Goal: Communication & Community: Answer question/provide support

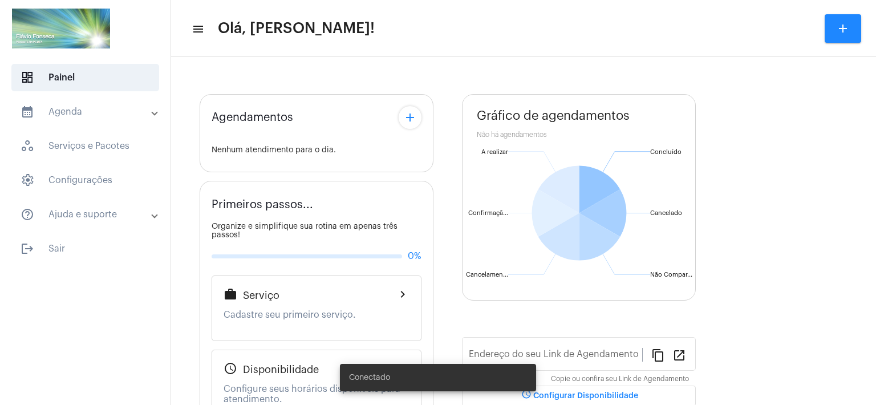
type input "[URL][DOMAIN_NAME]"
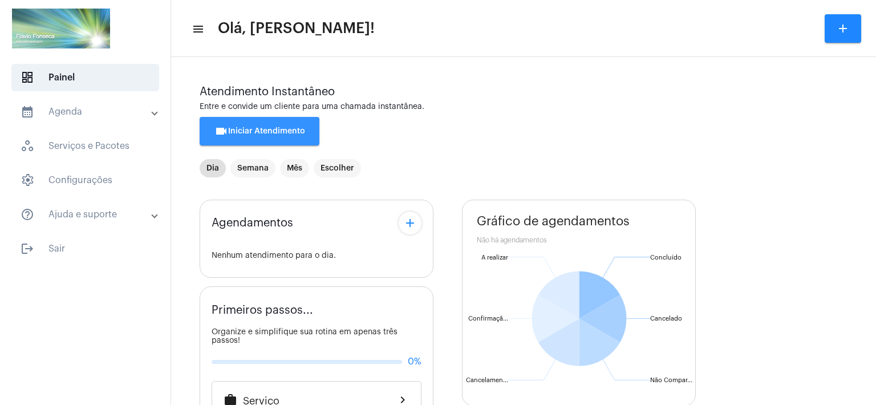
click at [268, 134] on span "videocam Iniciar Atendimento" at bounding box center [259, 131] width 91 height 8
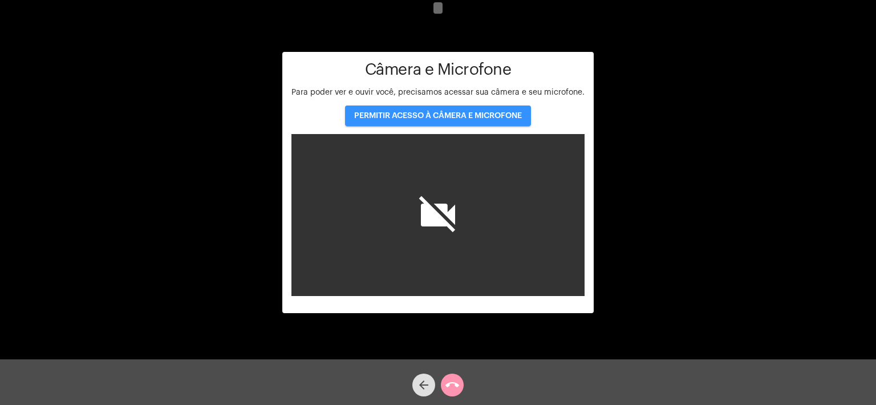
click at [458, 116] on span "PERMITIR ACESSO À CÂMERA E MICROFONE" at bounding box center [438, 116] width 168 height 8
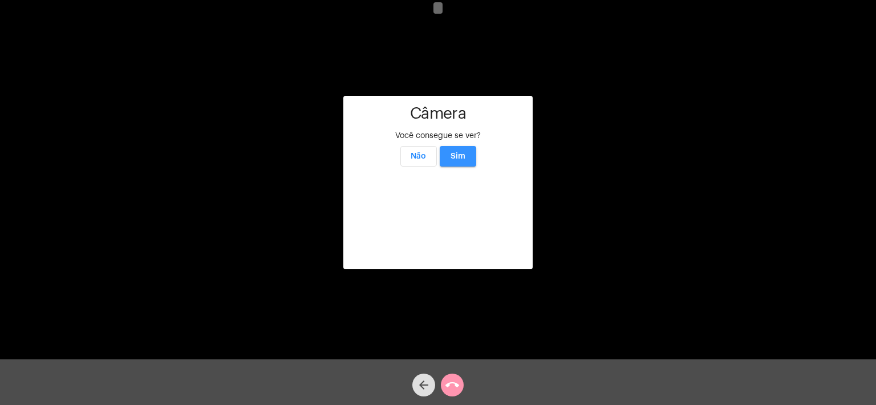
click at [462, 152] on span "Sim" at bounding box center [457, 156] width 15 height 8
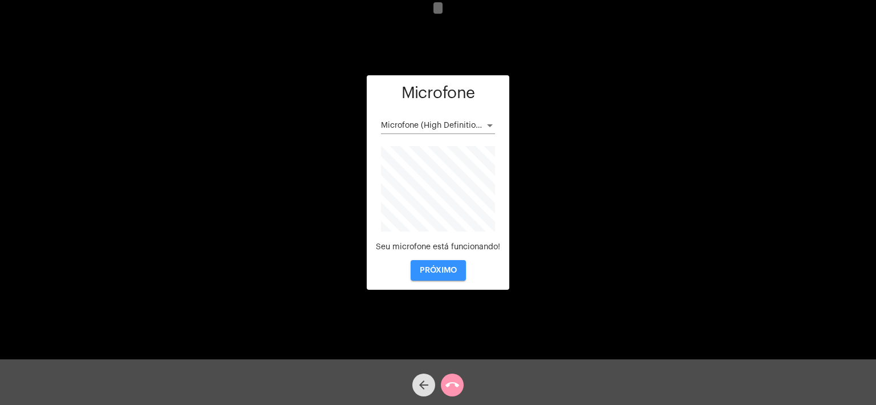
click at [437, 270] on span "PRÓXIMO" at bounding box center [438, 270] width 37 height 8
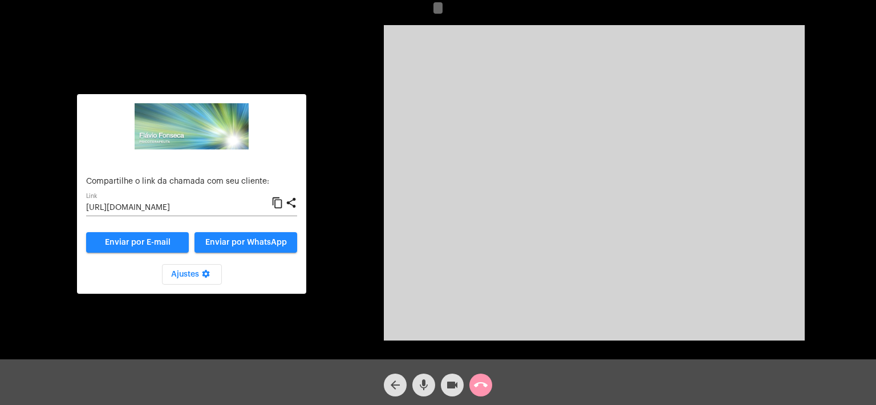
click at [157, 206] on input "[URL][DOMAIN_NAME]" at bounding box center [178, 208] width 185 height 9
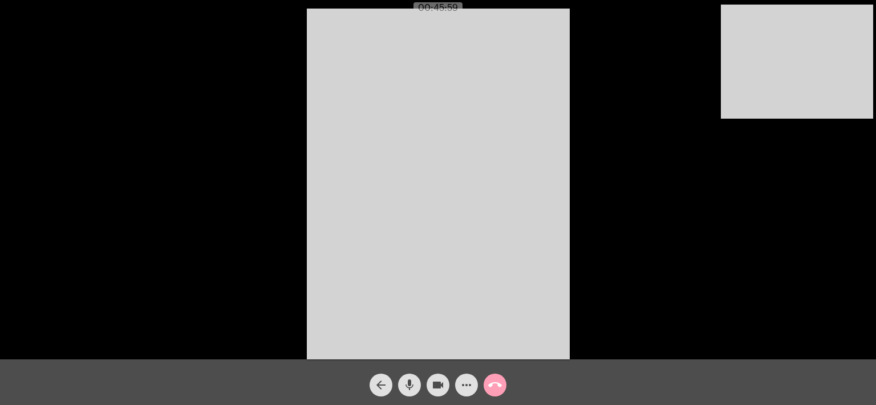
click at [495, 381] on mat-icon "call_end" at bounding box center [495, 385] width 14 height 14
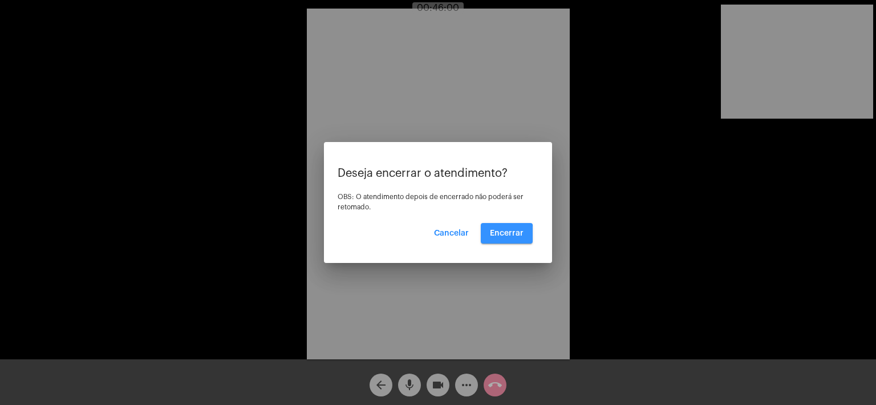
click at [497, 236] on span "Encerrar" at bounding box center [507, 233] width 34 height 8
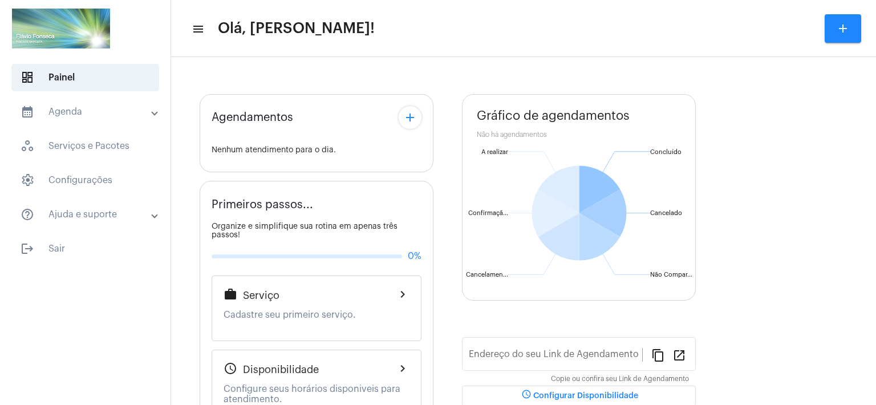
type input "[URL][DOMAIN_NAME]"
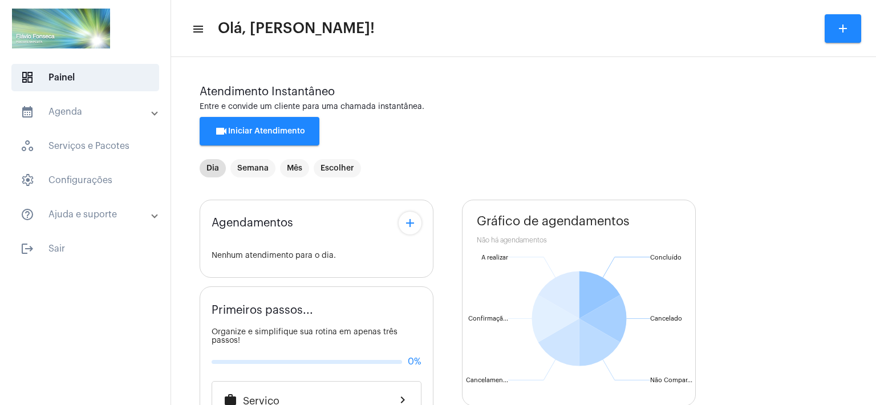
click at [274, 132] on span "videocam Iniciar Atendimento" at bounding box center [259, 131] width 91 height 8
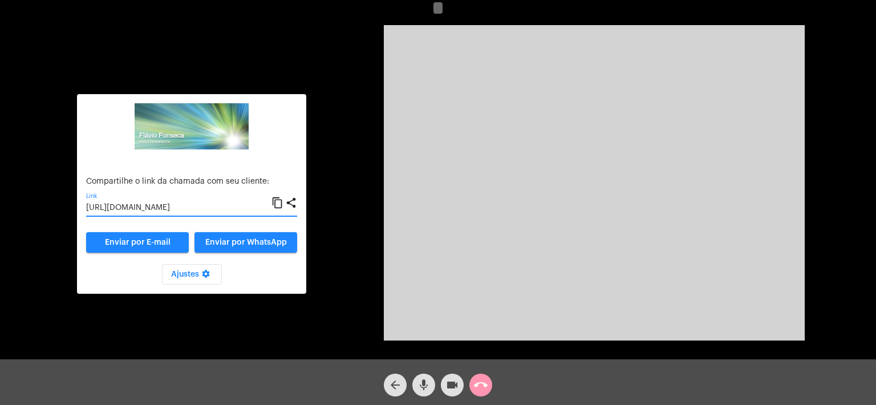
click at [183, 208] on input "[URL][DOMAIN_NAME]" at bounding box center [178, 208] width 185 height 9
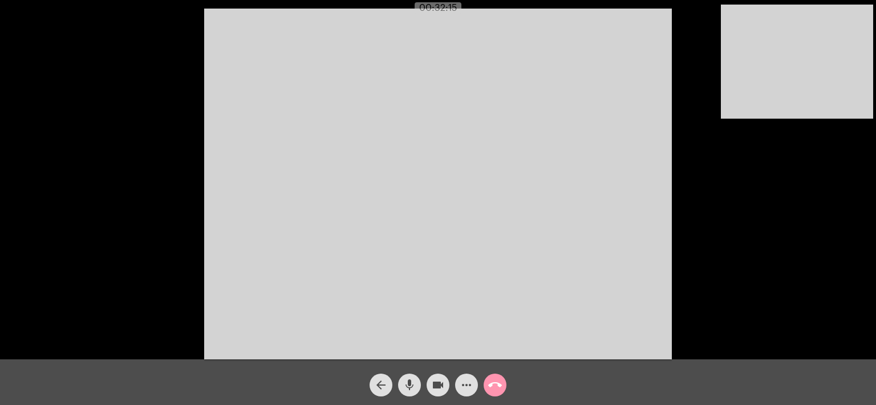
click at [750, 292] on div "Acessando Câmera e Microfone..." at bounding box center [437, 182] width 873 height 359
click at [641, 375] on div "arrow_back mic videocam more_horiz call_end" at bounding box center [438, 382] width 876 height 46
click at [495, 383] on mat-icon "call_end" at bounding box center [495, 385] width 14 height 14
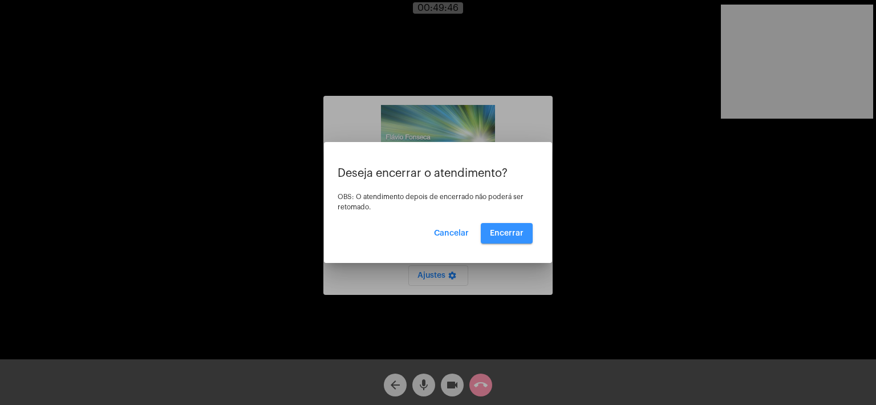
click at [512, 233] on span "Encerrar" at bounding box center [507, 233] width 34 height 8
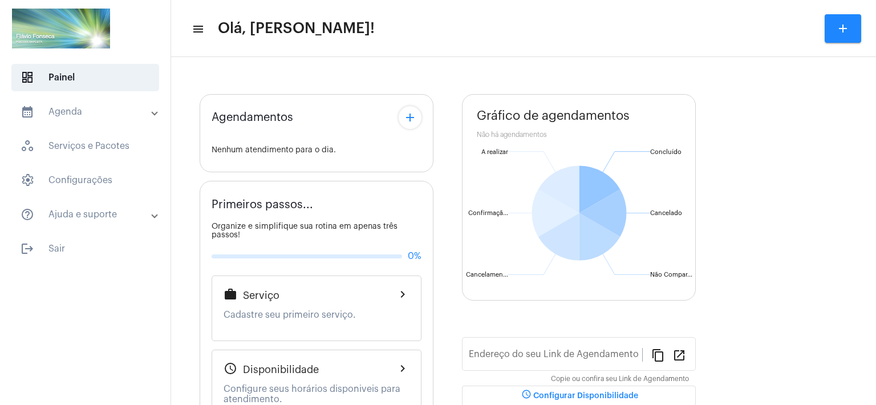
type input "[URL][DOMAIN_NAME]"
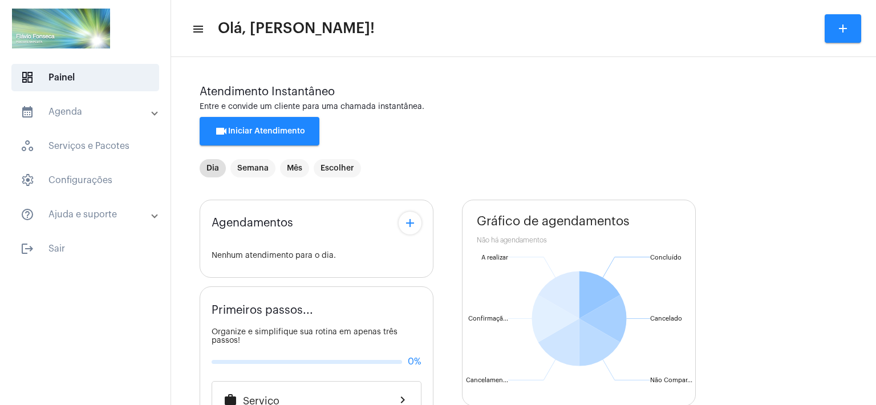
click at [266, 135] on span "videocam Iniciar Atendimento" at bounding box center [259, 131] width 91 height 8
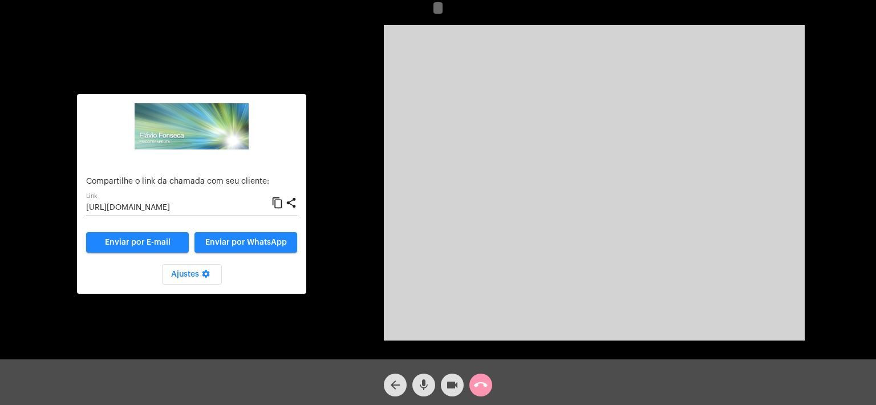
click at [217, 208] on input "[URL][DOMAIN_NAME]" at bounding box center [178, 208] width 185 height 9
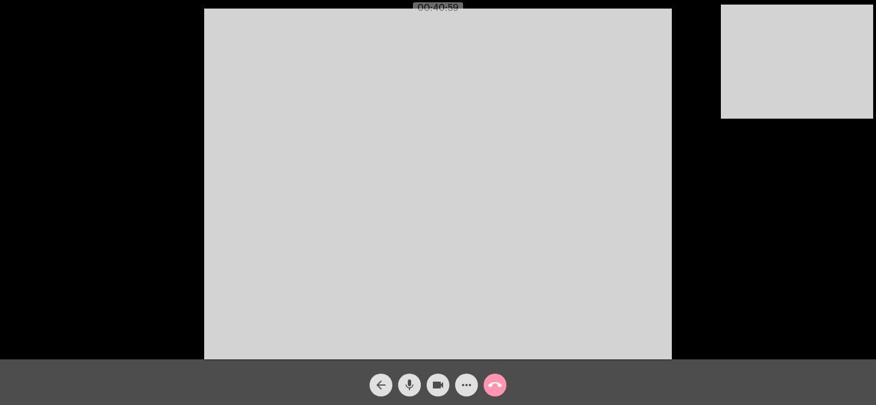
click at [743, 311] on div "Acessando Câmera e Microfone..." at bounding box center [437, 182] width 873 height 359
click at [490, 391] on mat-icon "call_end" at bounding box center [495, 385] width 14 height 14
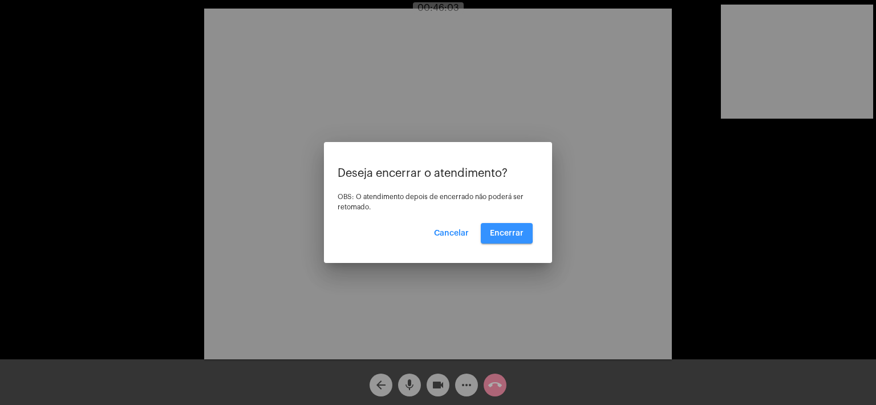
click at [497, 232] on span "Encerrar" at bounding box center [507, 233] width 34 height 8
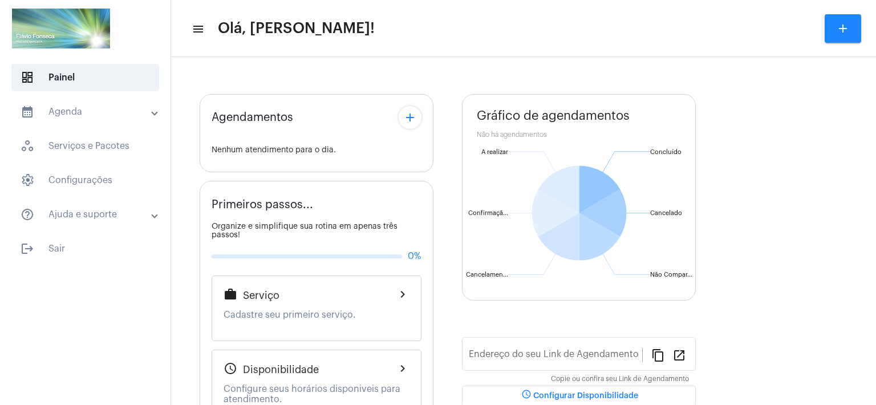
type input "[URL][DOMAIN_NAME]"
